Goal: Task Accomplishment & Management: Complete application form

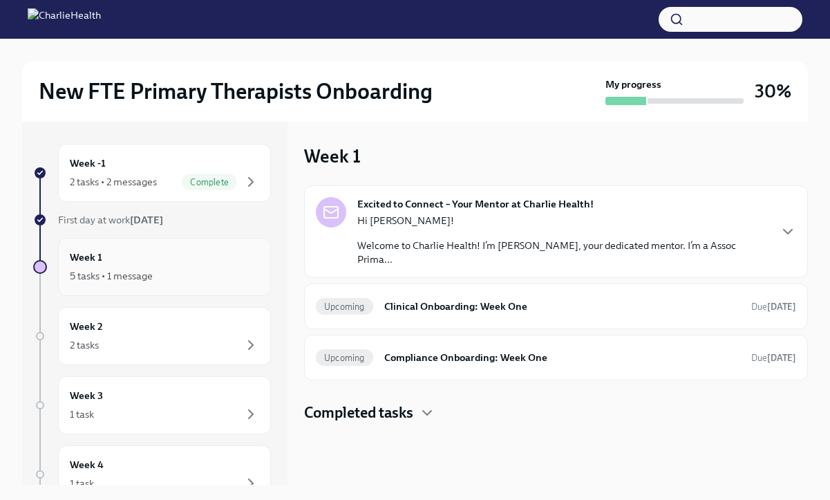
click at [215, 261] on div "Week 1 5 tasks • 1 message" at bounding box center [164, 267] width 189 height 35
click at [176, 271] on div "5 tasks • 1 message" at bounding box center [164, 275] width 189 height 17
click at [147, 275] on div "5 tasks • 1 message" at bounding box center [111, 276] width 83 height 14
click at [420, 306] on h6 "Clinical Onboarding: Week One" at bounding box center [562, 306] width 356 height 15
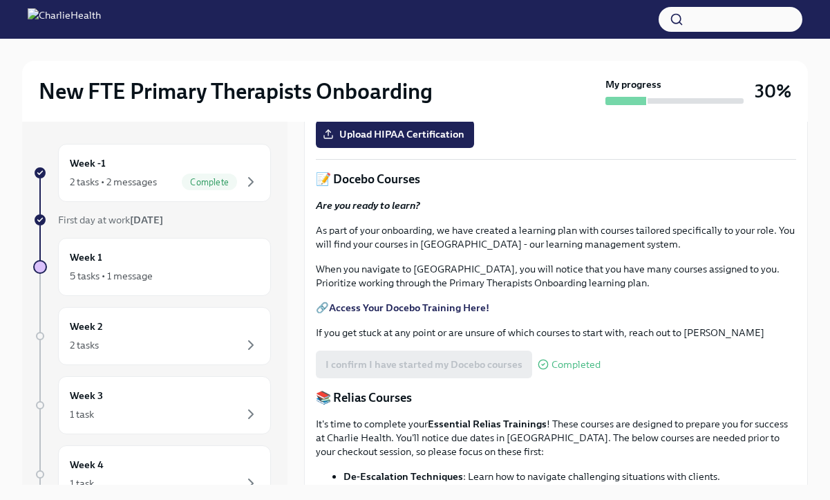
scroll to position [453, 0]
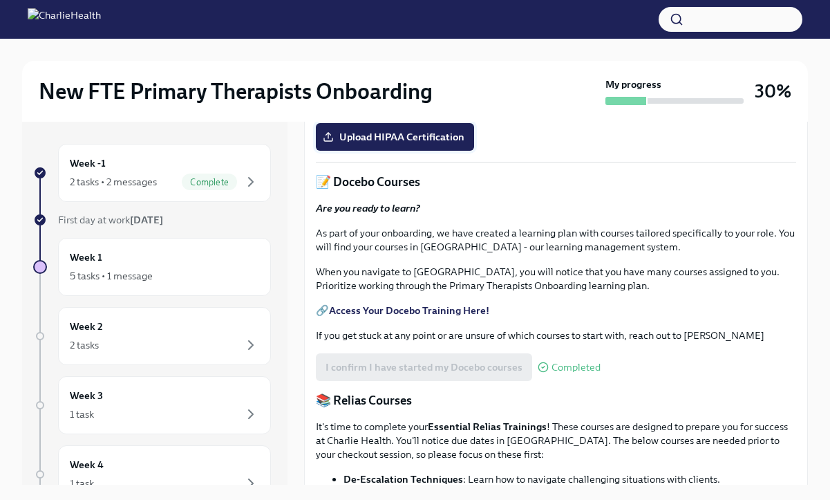
click at [411, 151] on label "Upload HIPAA Certification" at bounding box center [395, 137] width 158 height 28
click at [0, 0] on input "Upload HIPAA Certification" at bounding box center [0, 0] width 0 height 0
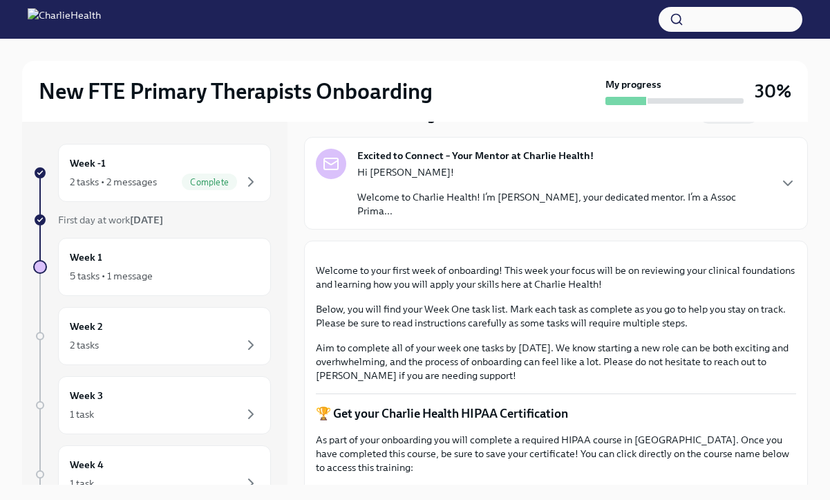
scroll to position [0, 0]
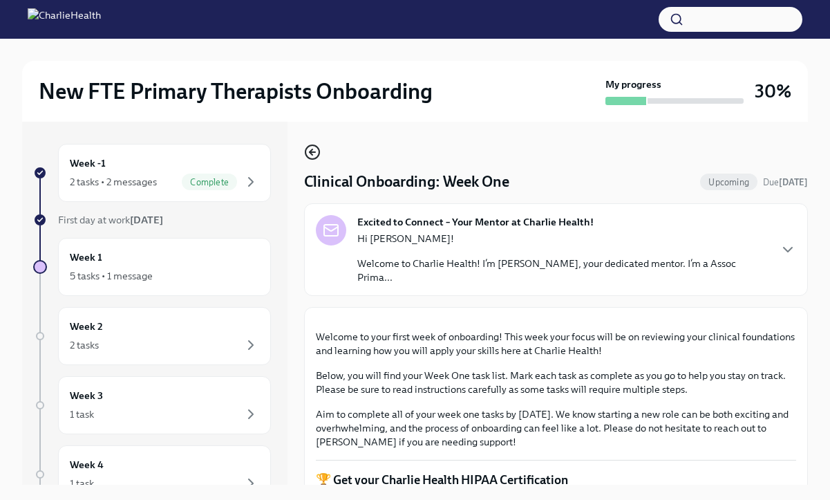
click at [312, 150] on icon "button" at bounding box center [312, 152] width 17 height 17
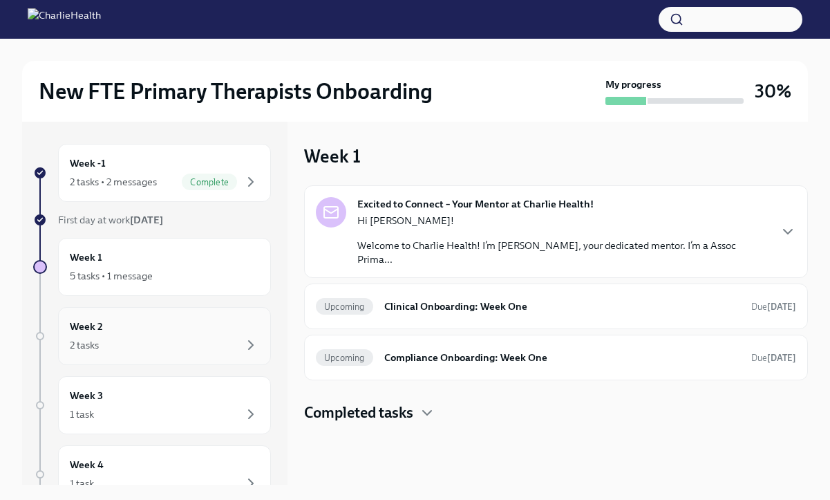
click at [147, 325] on div "Week 2 2 tasks" at bounding box center [164, 336] width 189 height 35
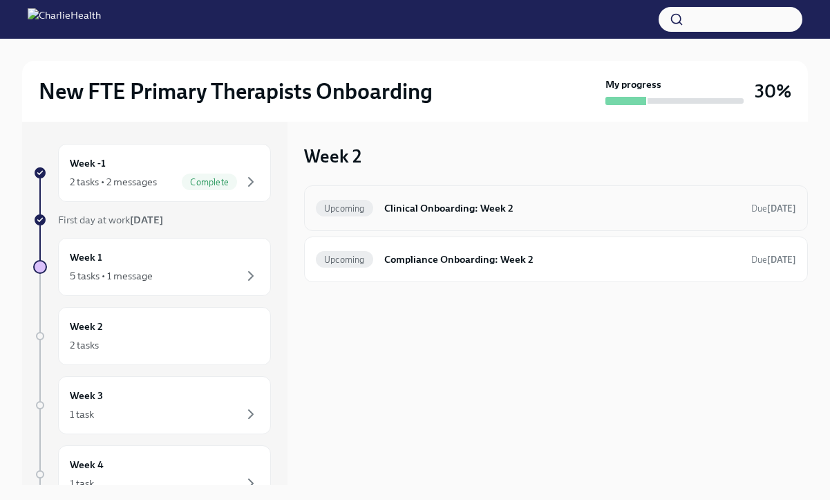
click at [502, 221] on div "Upcoming Clinical Onboarding: Week 2 Due [DATE]" at bounding box center [556, 208] width 504 height 46
click at [501, 211] on h6 "Clinical Onboarding: Week 2" at bounding box center [562, 207] width 356 height 15
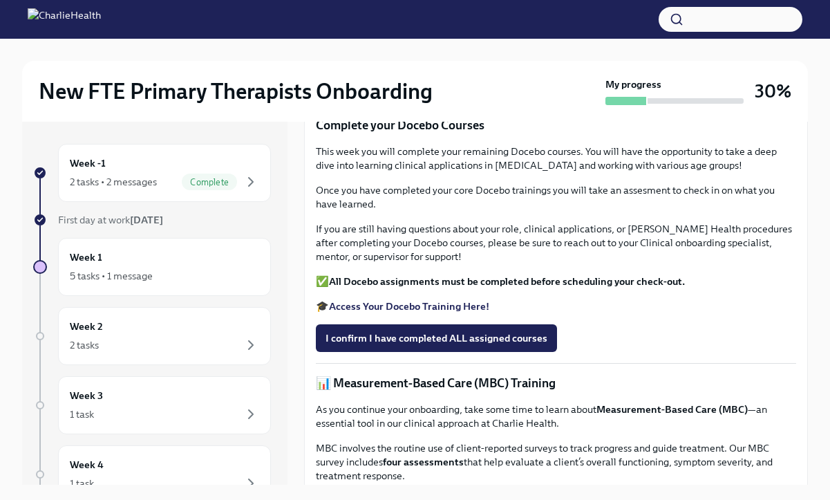
scroll to position [274, 0]
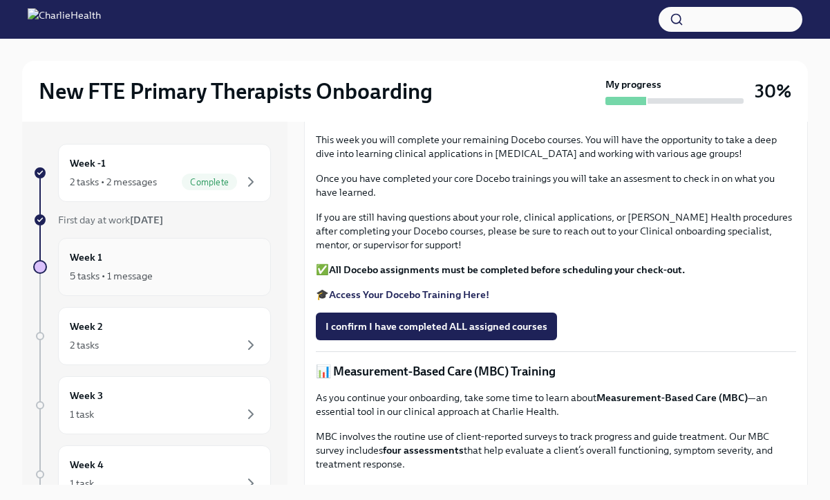
click at [196, 274] on div "5 tasks • 1 message" at bounding box center [164, 275] width 189 height 17
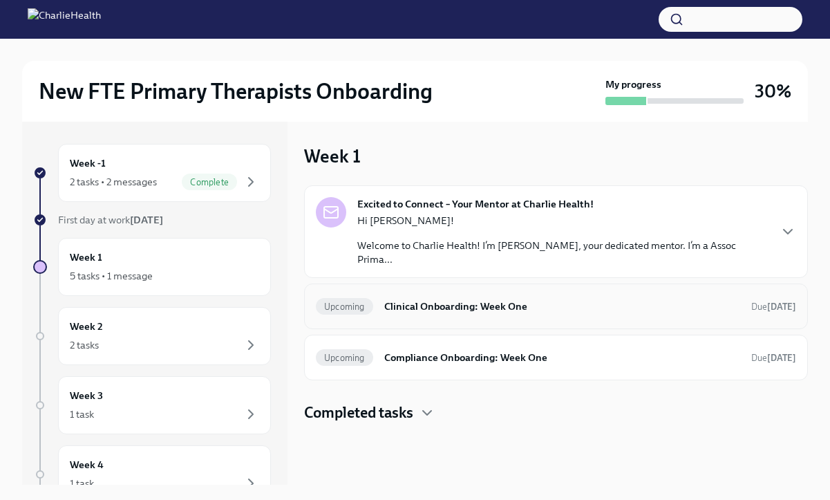
click at [481, 293] on div "Upcoming Clinical Onboarding: Week One Due [DATE]" at bounding box center [556, 306] width 504 height 46
click at [482, 308] on h6 "Clinical Onboarding: Week One" at bounding box center [562, 306] width 356 height 15
